Goal: Task Accomplishment & Management: Manage account settings

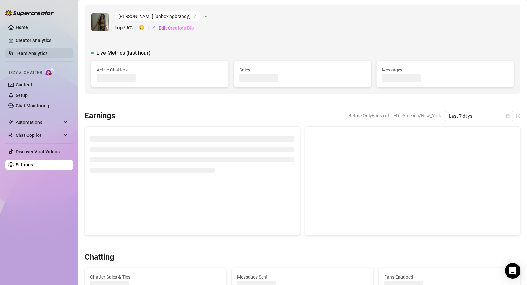
click at [47, 55] on link "Team Analytics" at bounding box center [32, 53] width 32 height 5
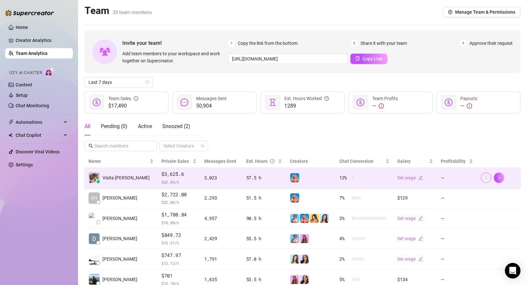
click at [484, 178] on icon "more" at bounding box center [486, 178] width 5 height 5
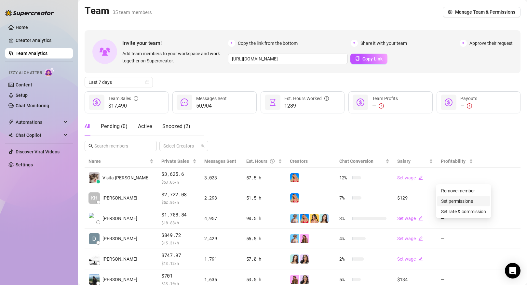
click at [460, 201] on link "Set permissions" at bounding box center [457, 201] width 32 height 5
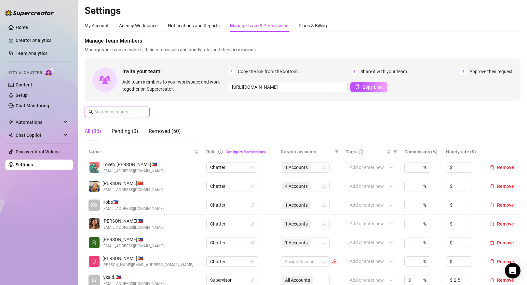
click at [128, 111] on input "text" at bounding box center [117, 111] width 46 height 7
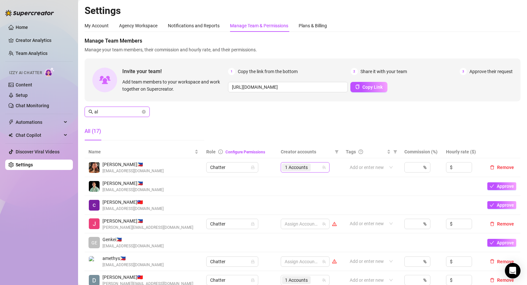
click at [307, 169] on span "1 Accounts" at bounding box center [296, 167] width 23 height 7
type input "al"
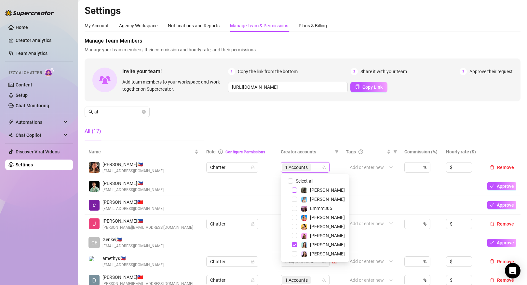
click at [294, 191] on span "Select tree node" at bounding box center [294, 190] width 5 height 5
click at [324, 117] on div "Manage Team Members Manage your team members, their commission and hourly rate,…" at bounding box center [303, 91] width 436 height 109
